Goal: Information Seeking & Learning: Find specific fact

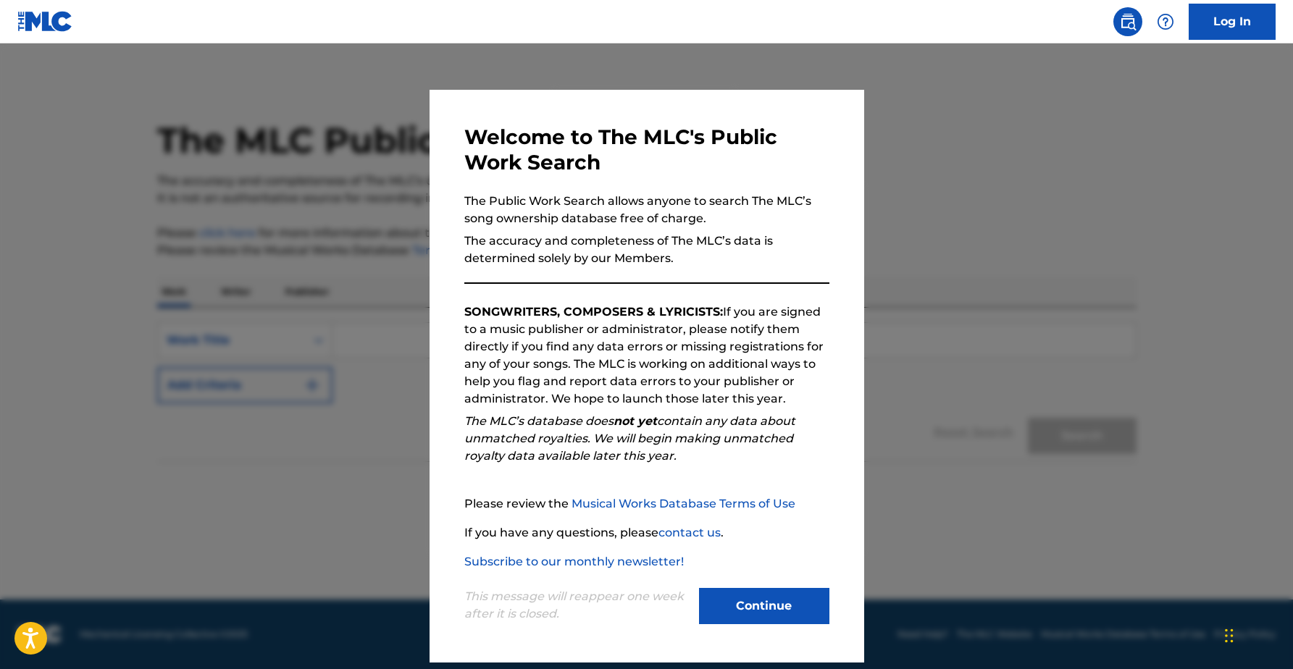
click at [784, 607] on button "Continue" at bounding box center [764, 606] width 130 height 36
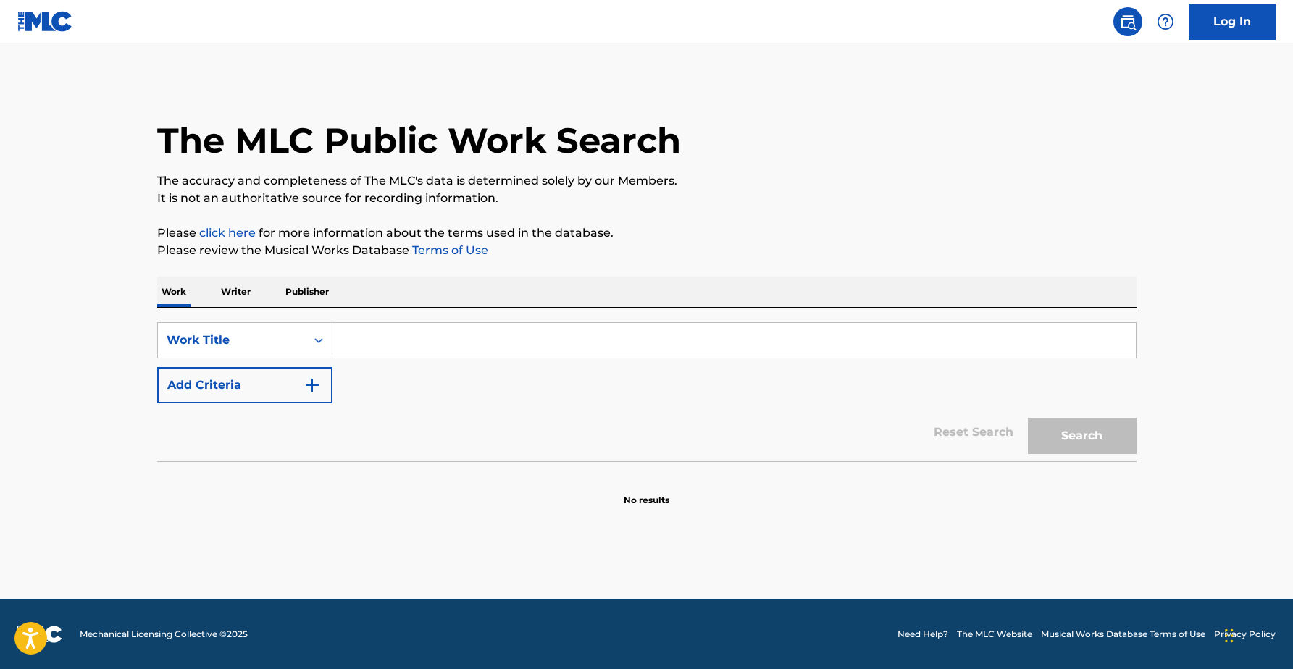
click at [410, 332] on input "Search Form" at bounding box center [733, 340] width 803 height 35
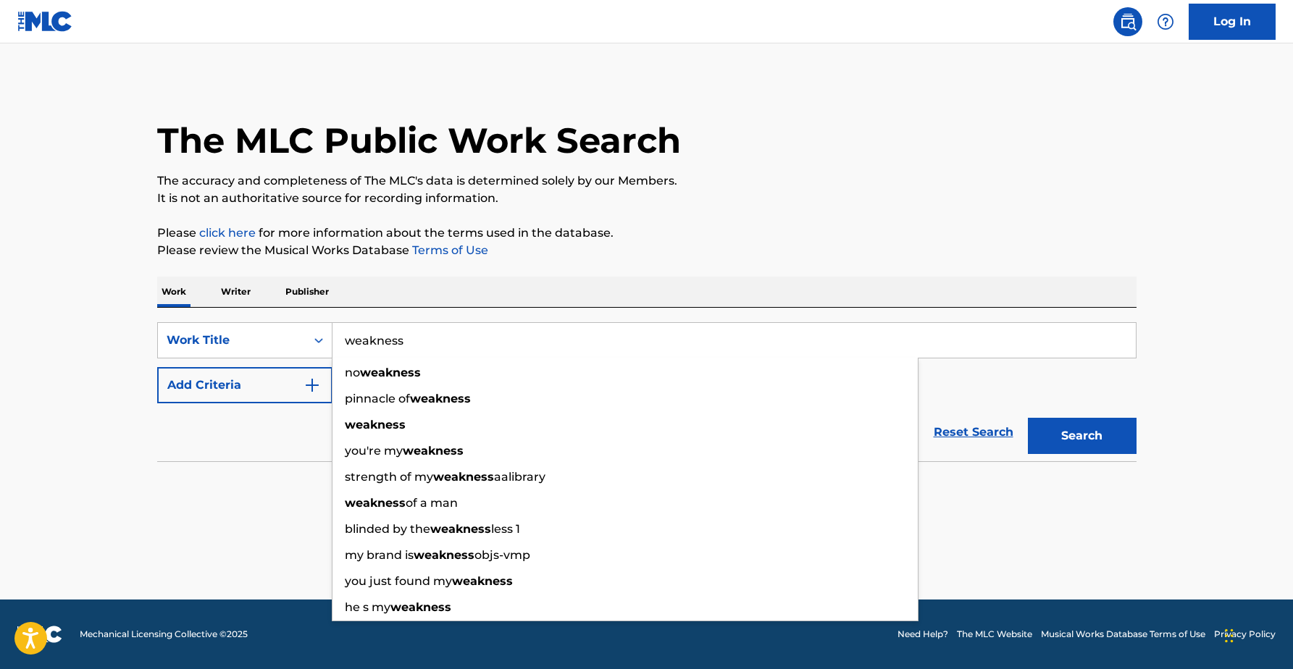
type input "weakness"
click at [275, 314] on div "SearchWithCriteria342b2350-2bff-4da1-a497-b7e471d8cb2a Work Title weakness no w…" at bounding box center [646, 385] width 979 height 154
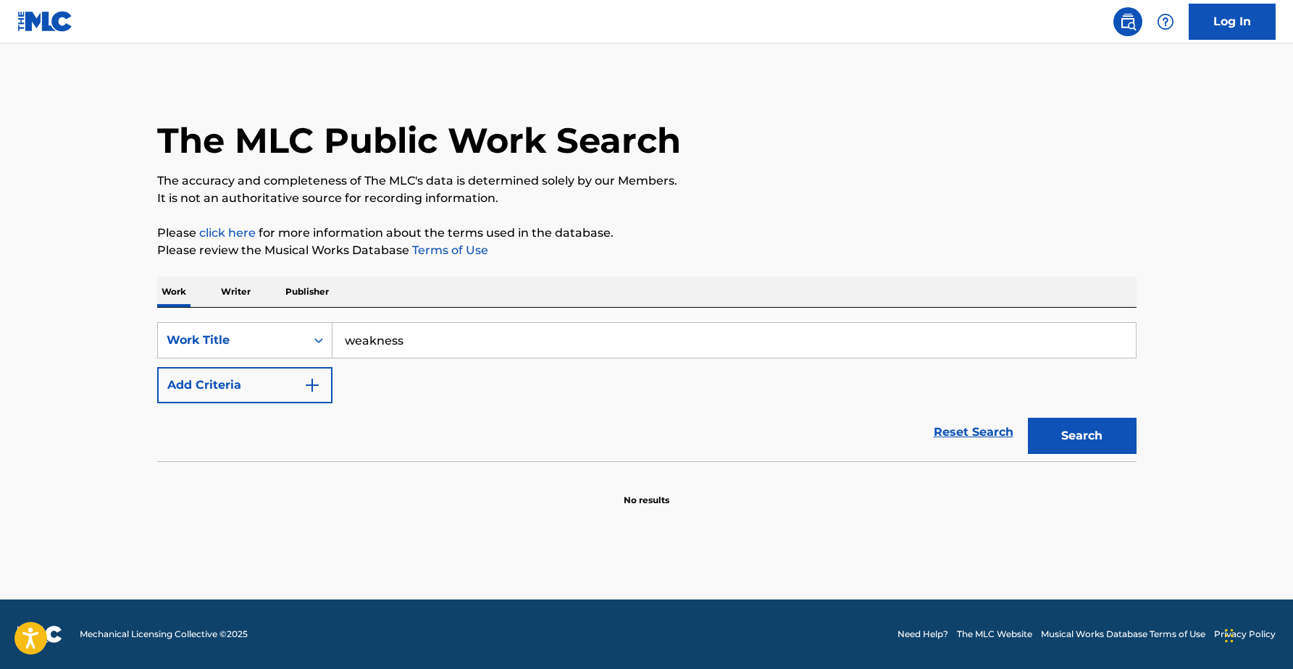
click at [311, 385] on img "Search Form" at bounding box center [311, 385] width 17 height 17
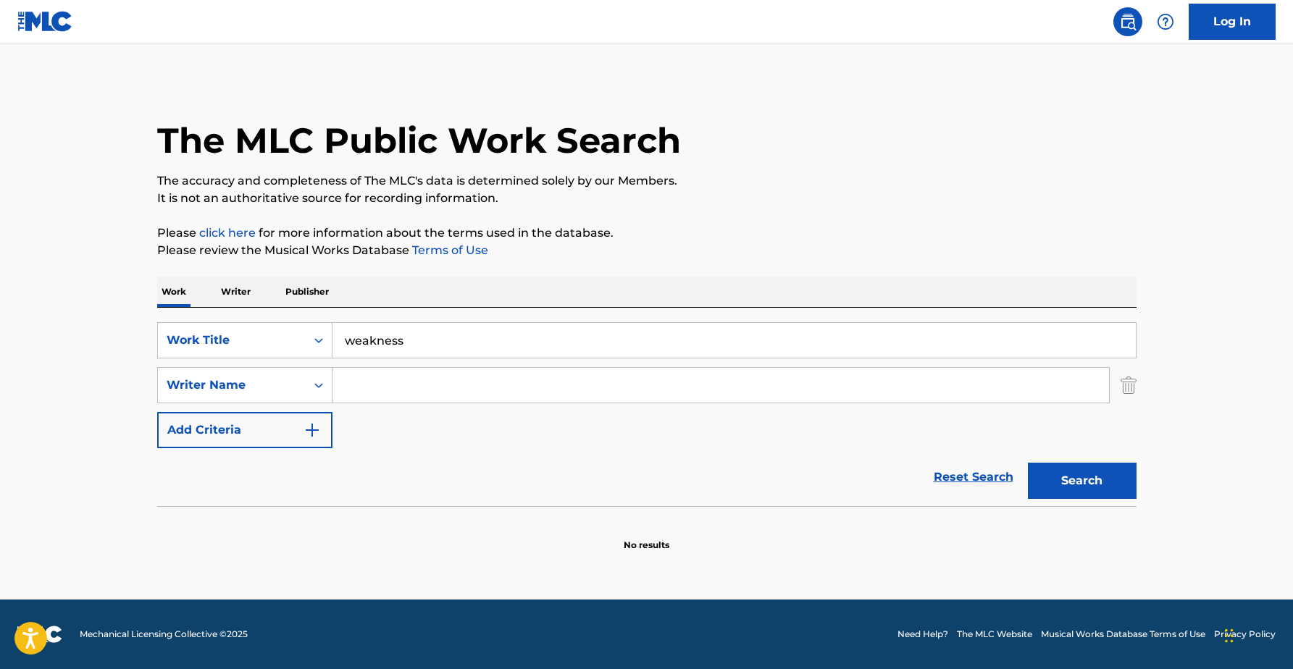
click at [377, 394] on input "Search Form" at bounding box center [720, 385] width 776 height 35
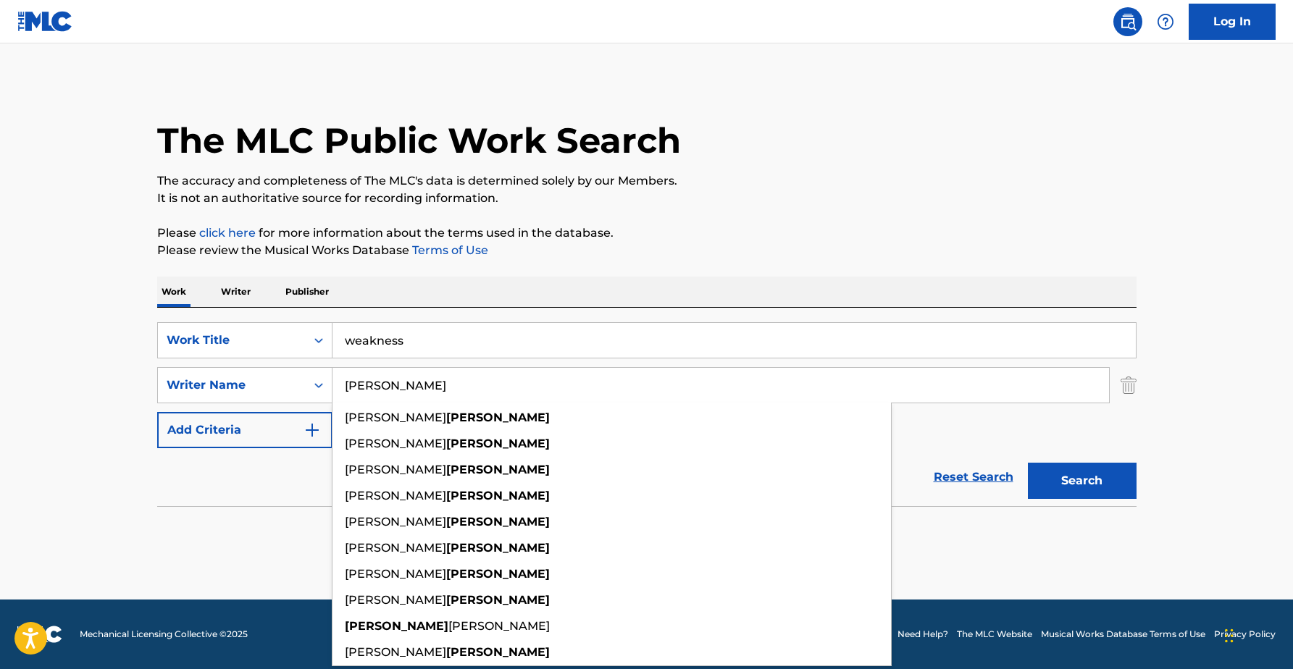
type input "[PERSON_NAME]"
click at [501, 247] on p "Please review the Musical Works Database Terms of Use" at bounding box center [646, 250] width 979 height 17
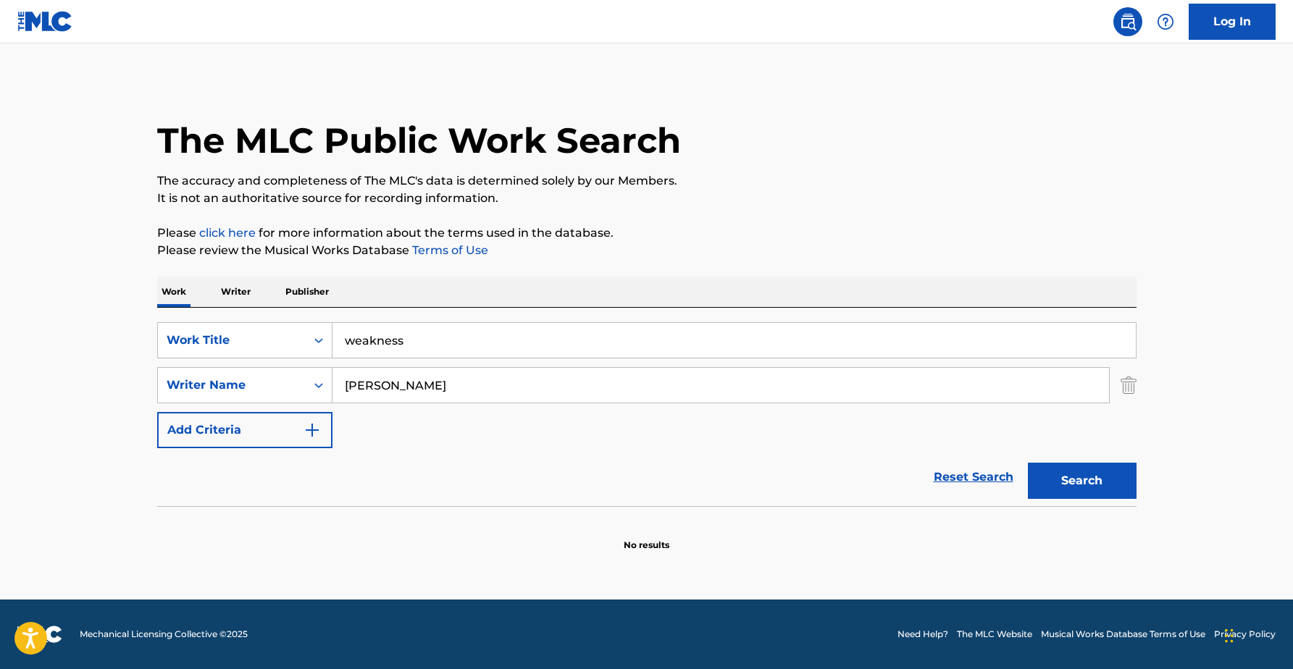
click at [1054, 484] on button "Search" at bounding box center [1082, 481] width 109 height 36
click at [1086, 484] on button "Search" at bounding box center [1082, 481] width 109 height 36
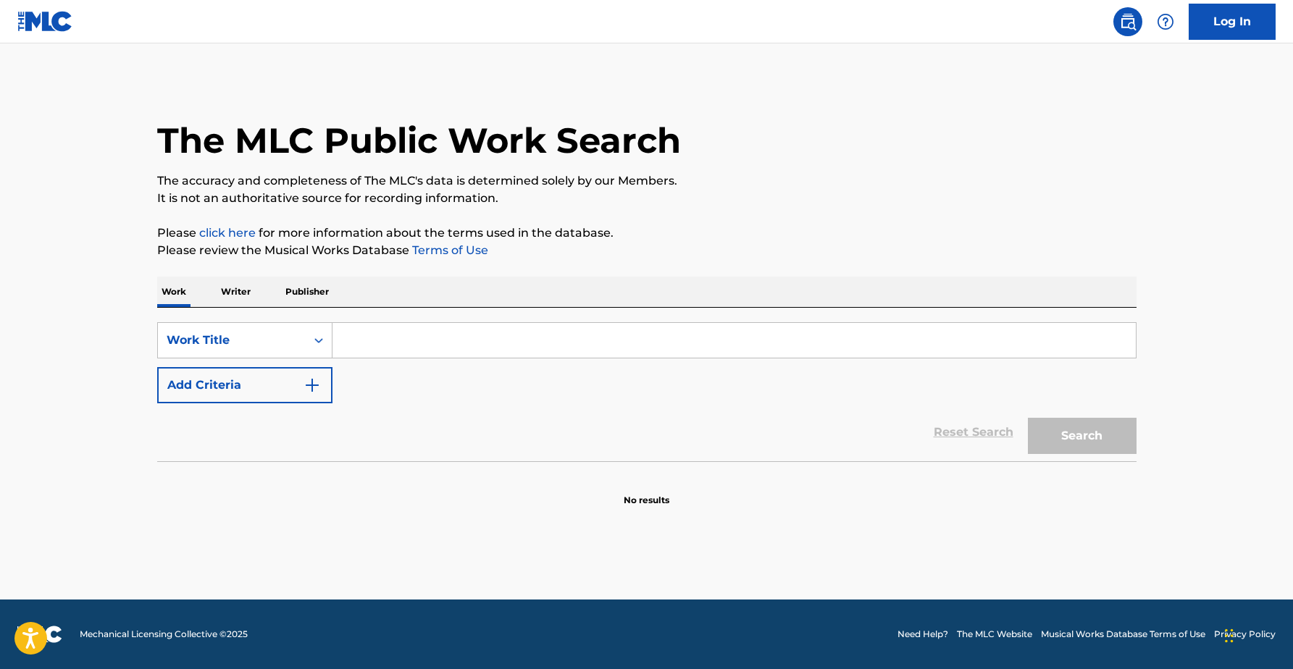
click at [424, 330] on input "Search Form" at bounding box center [733, 340] width 803 height 35
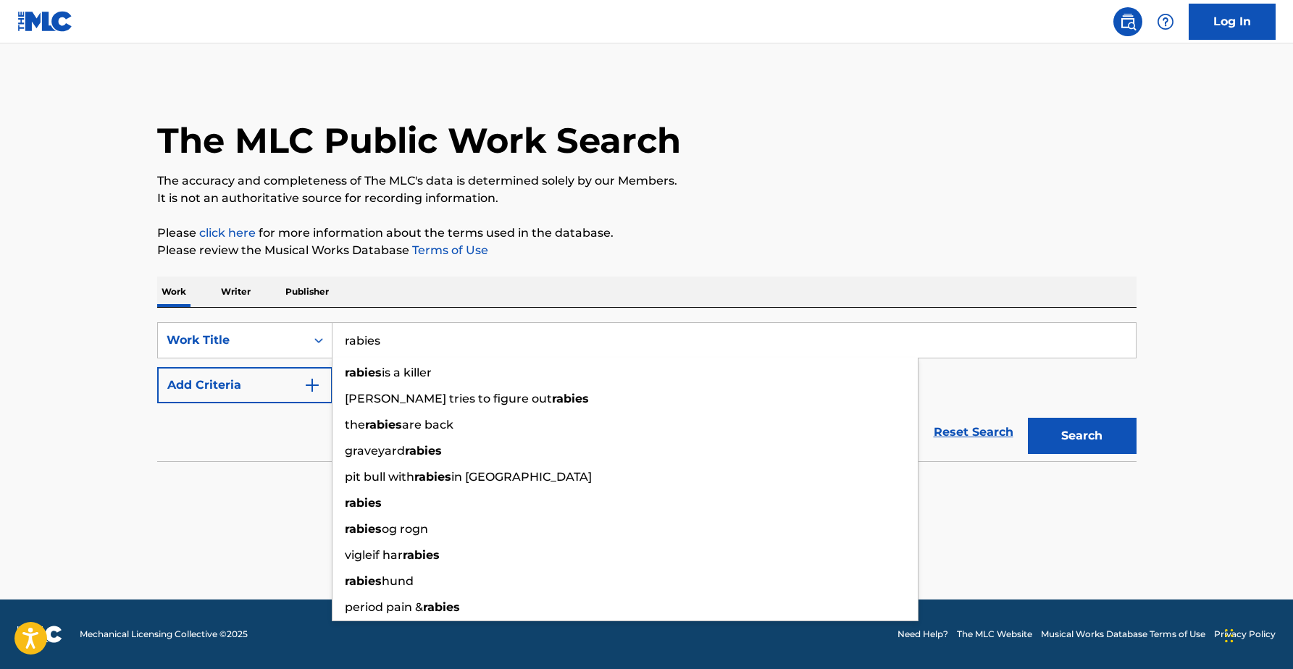
type input "rabies"
click at [415, 281] on div "Work Writer Publisher" at bounding box center [646, 292] width 979 height 30
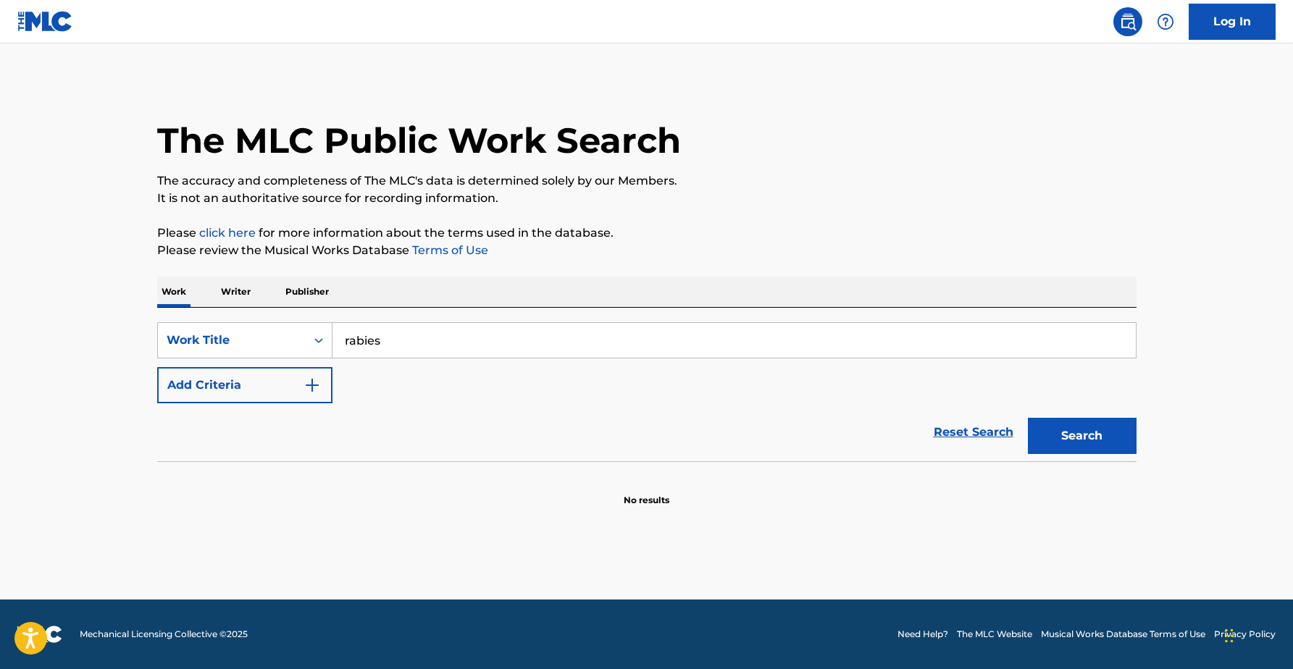
click at [295, 382] on button "Add Criteria" at bounding box center [244, 385] width 175 height 36
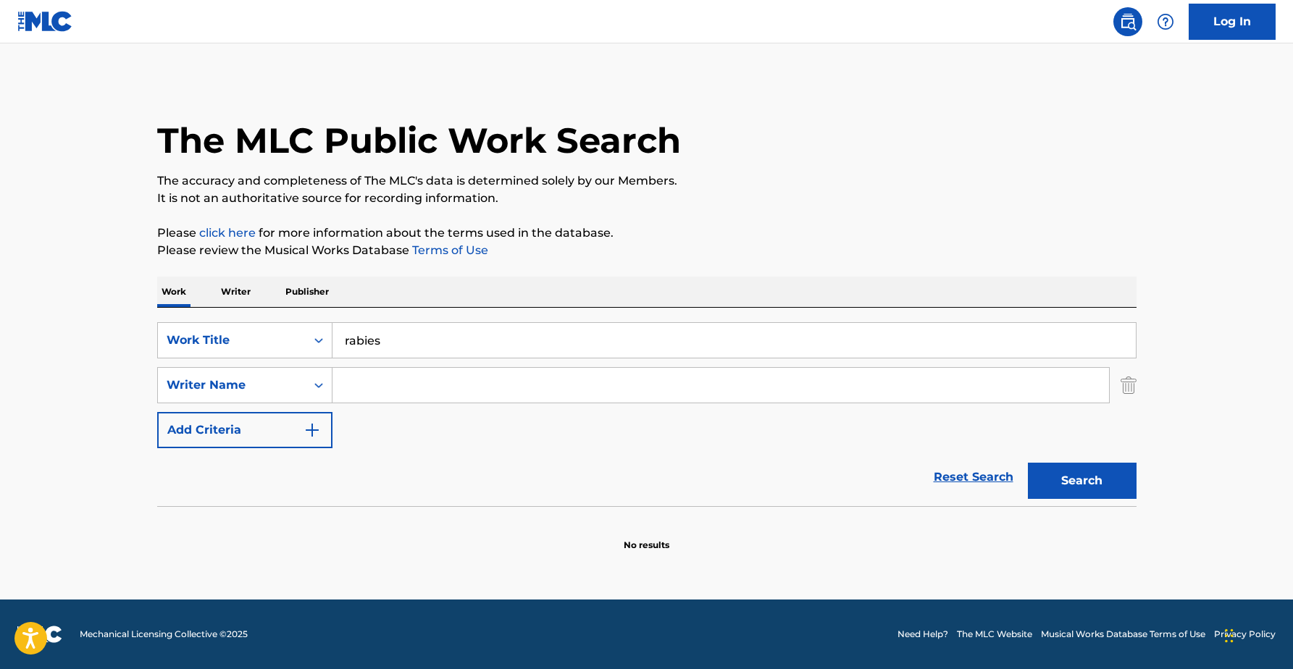
click at [360, 387] on input "Search Form" at bounding box center [720, 385] width 776 height 35
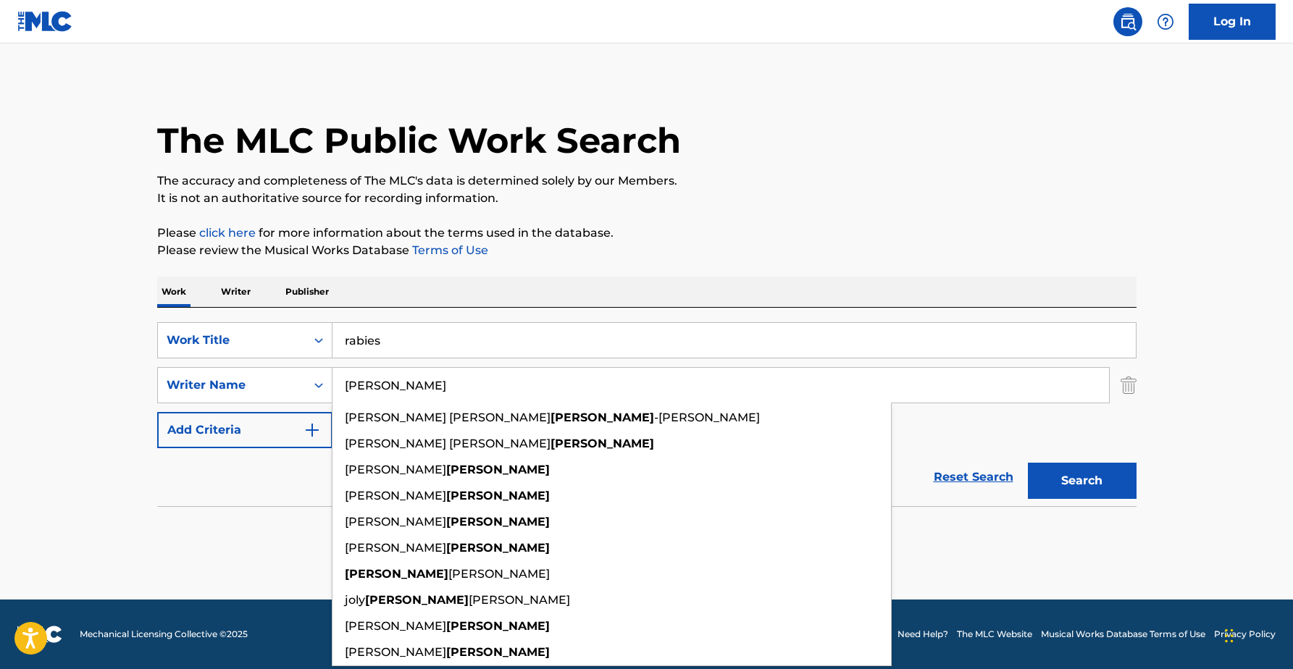
type input "Pelletier"
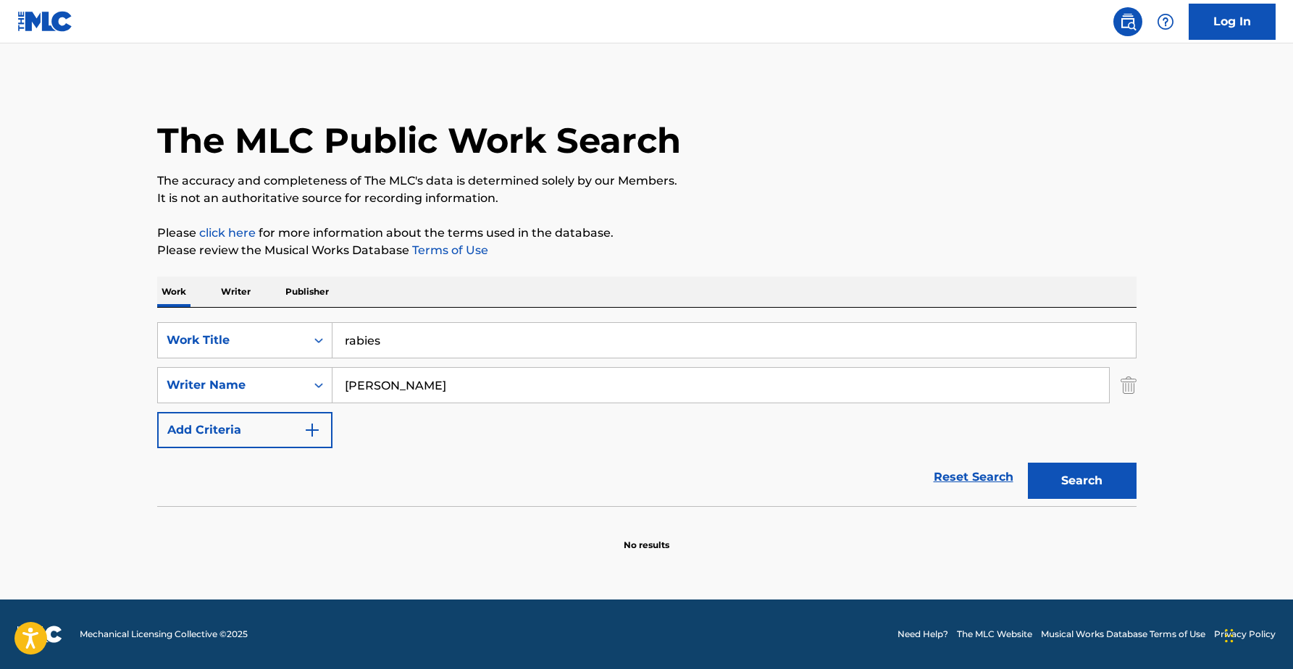
click at [684, 273] on div "The MLC Public Work Search The accuracy and completeness of The MLC's data is d…" at bounding box center [647, 316] width 1014 height 472
click at [1067, 481] on button "Search" at bounding box center [1082, 481] width 109 height 36
click at [1086, 475] on button "Search" at bounding box center [1082, 481] width 109 height 36
drag, startPoint x: 390, startPoint y: 343, endPoint x: 254, endPoint y: 332, distance: 136.6
click at [263, 333] on div "SearchWithCriteria8ab53e09-983d-4b9e-80db-e9b68984635c Work Title rabies" at bounding box center [646, 340] width 979 height 36
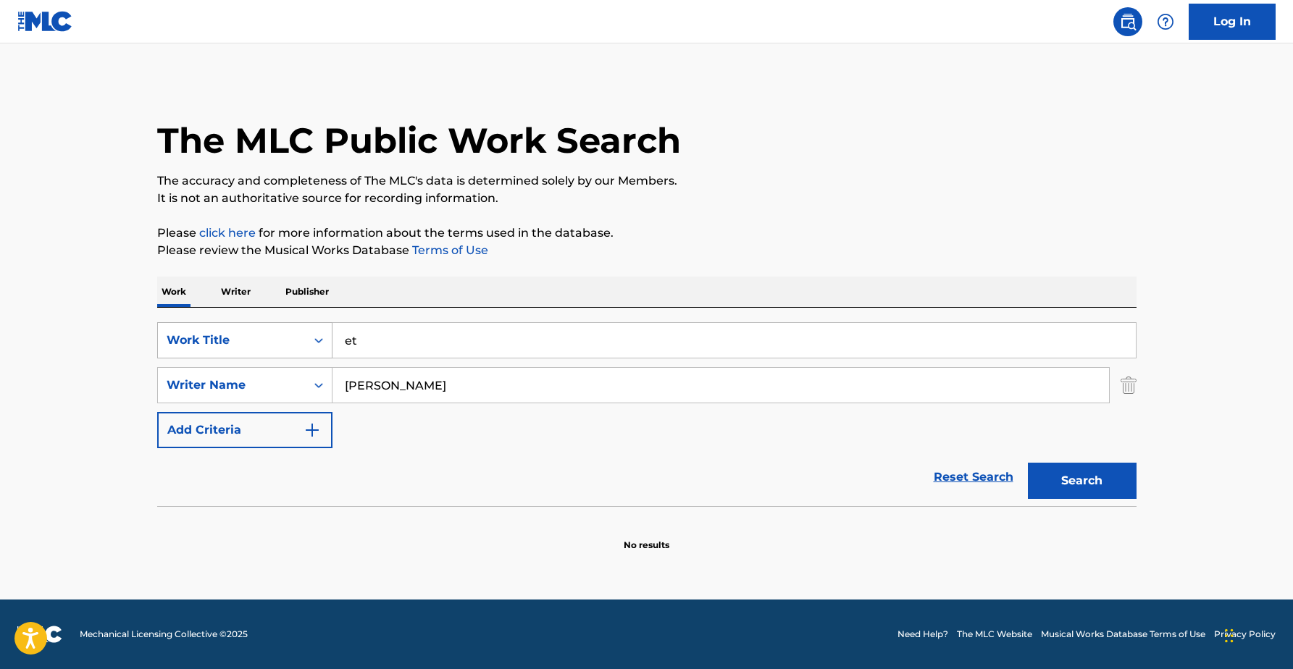
type input "e"
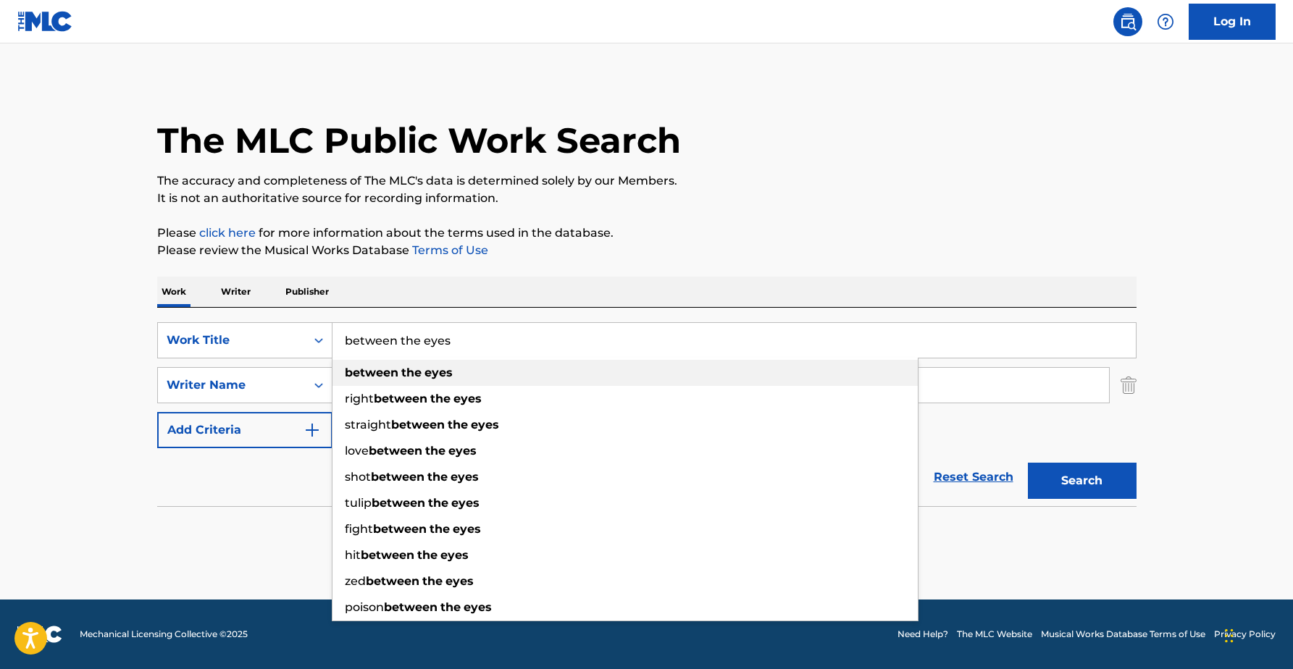
type input "between the eyes"
click at [371, 377] on strong "between" at bounding box center [372, 373] width 54 height 14
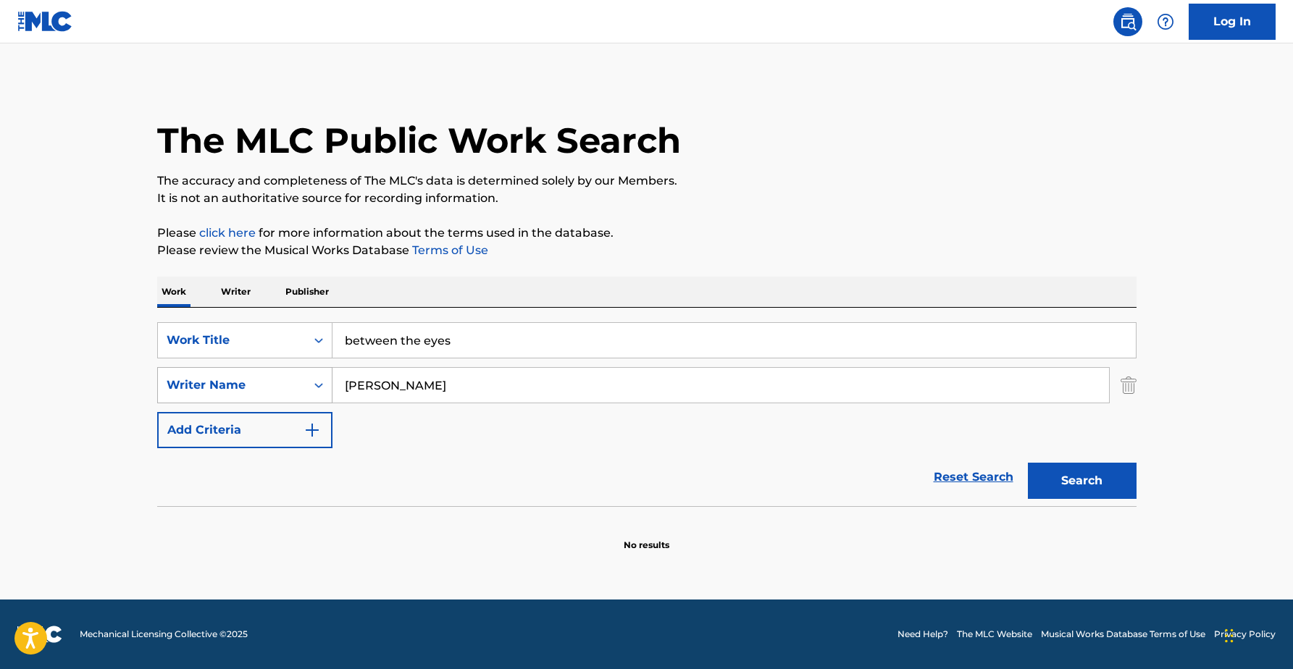
drag, startPoint x: 417, startPoint y: 392, endPoint x: 283, endPoint y: 371, distance: 135.6
click at [283, 371] on div "SearchWithCriteria75c2ee7a-f63f-4550-9d7b-463a522a18a5 Writer Name Pelletier" at bounding box center [646, 385] width 979 height 36
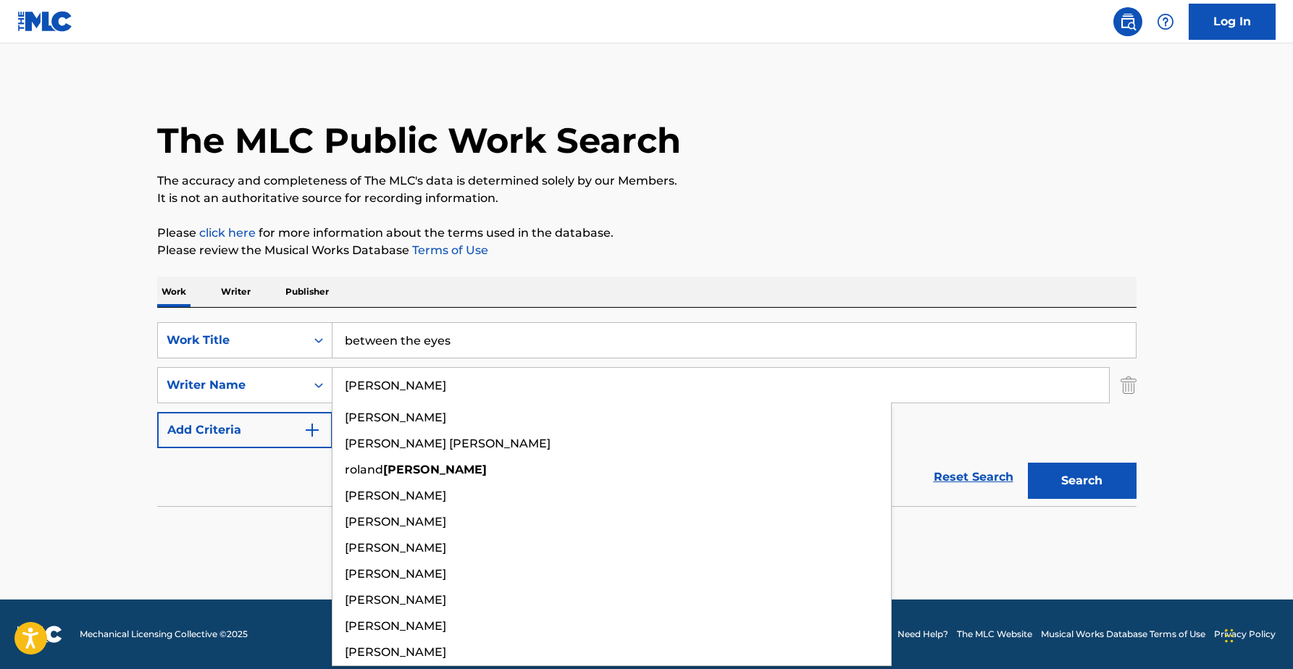
click at [1028, 463] on button "Search" at bounding box center [1082, 481] width 109 height 36
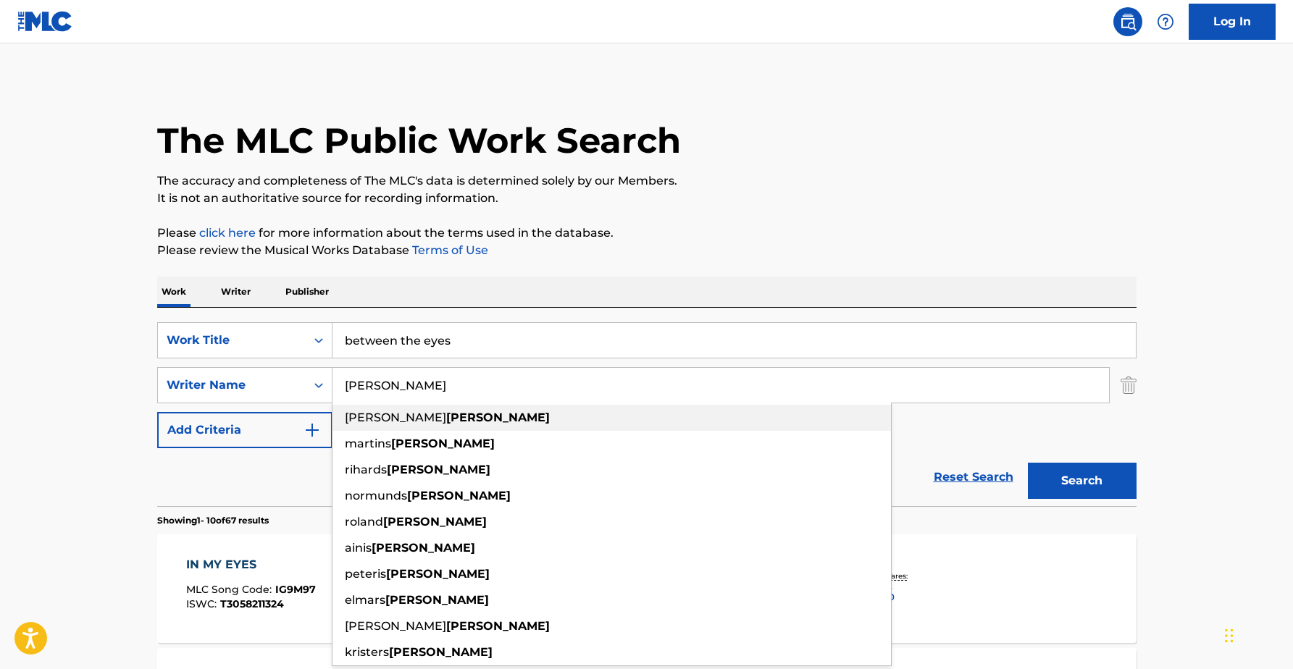
click at [392, 424] on div "ronald m rudzitis" at bounding box center [611, 418] width 558 height 26
type input "ronald m rudzitis"
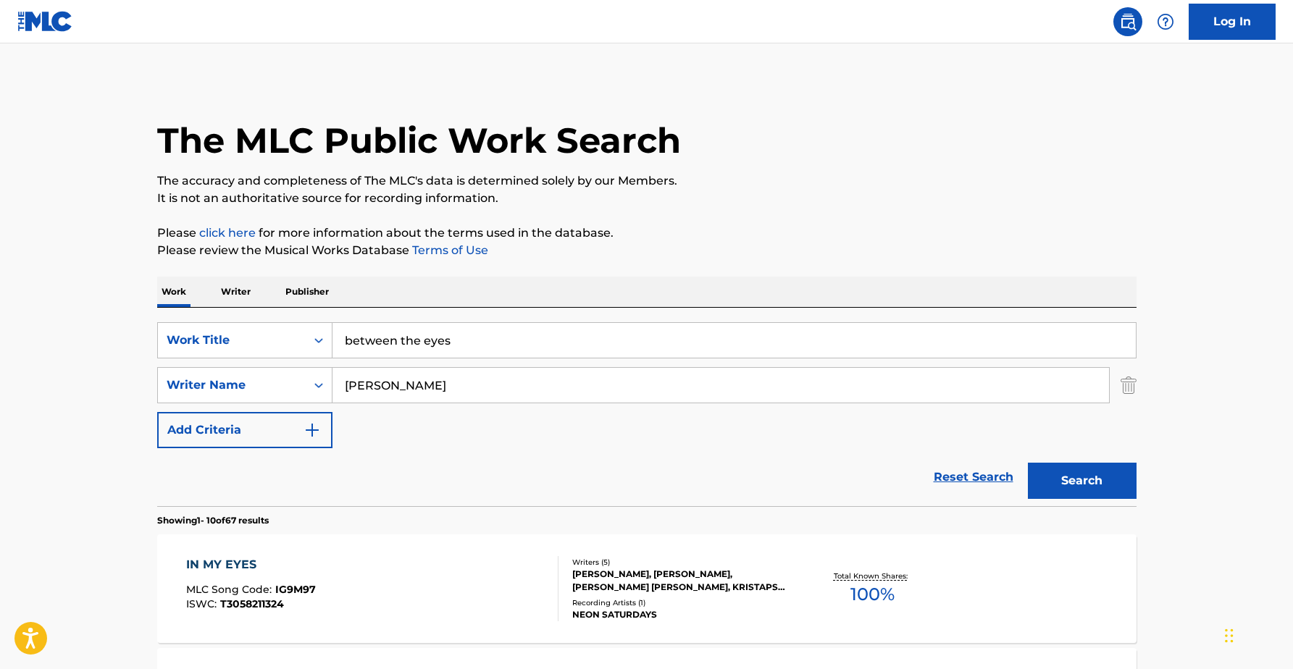
click at [1089, 485] on button "Search" at bounding box center [1082, 481] width 109 height 36
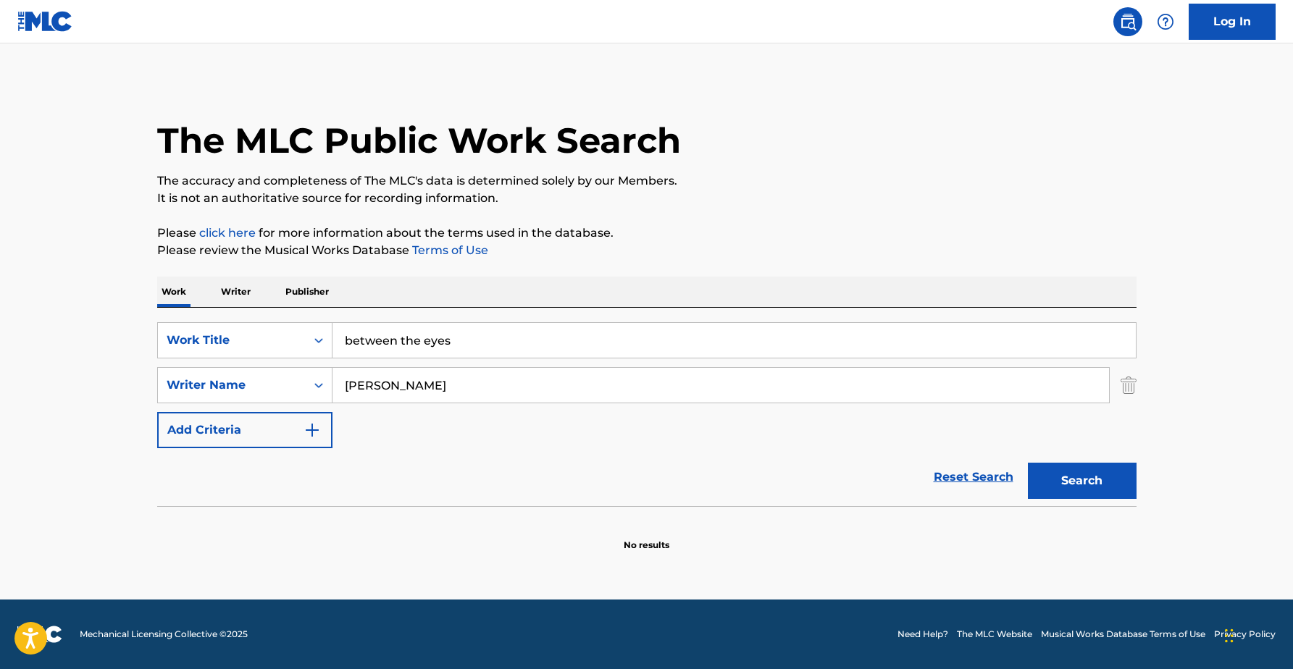
click at [442, 387] on input "ronald m rudzitis" at bounding box center [720, 385] width 776 height 35
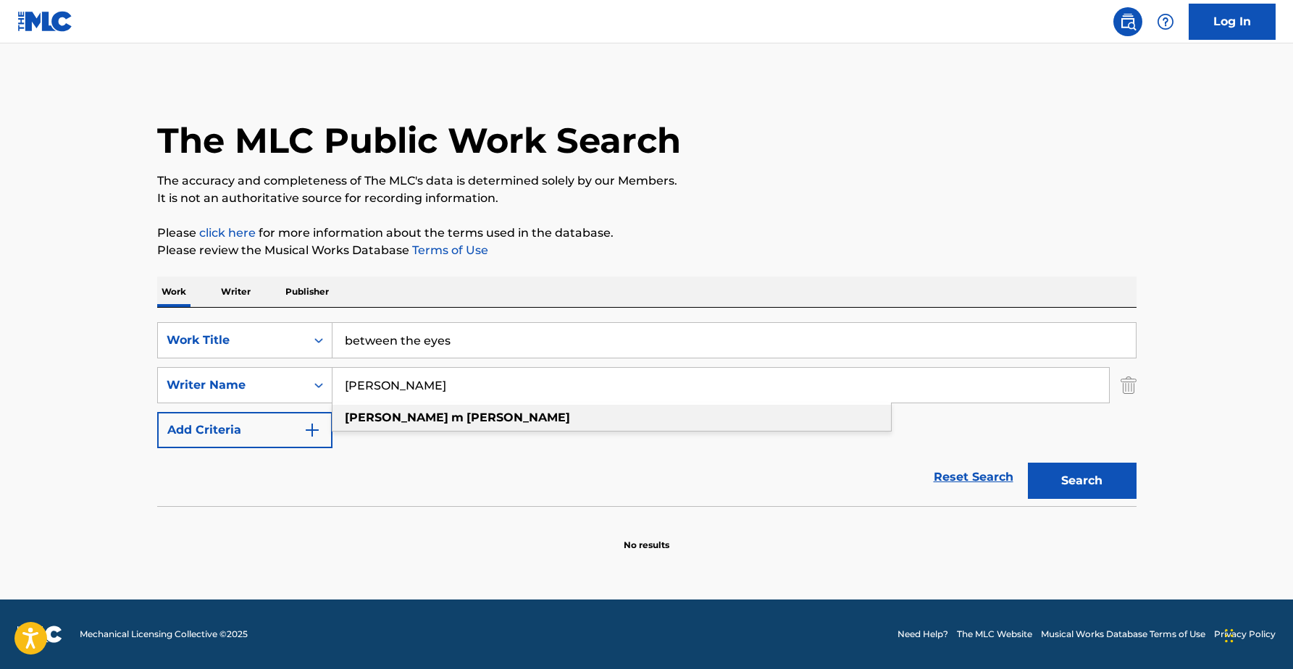
click at [466, 419] on strong "rudzitis" at bounding box center [518, 418] width 104 height 14
